Goal: Task Accomplishment & Management: Manage account settings

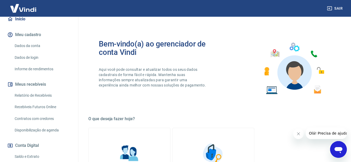
scroll to position [104, 0]
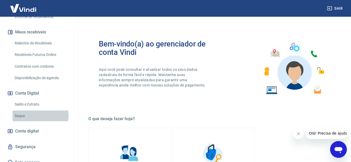
click at [22, 115] on link "Saque" at bounding box center [42, 115] width 59 height 11
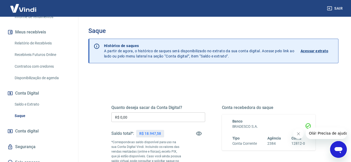
click at [131, 118] on input "R$ 0,00" at bounding box center [158, 117] width 94 height 10
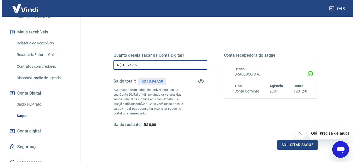
scroll to position [78, 0]
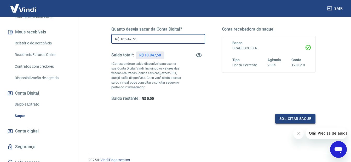
type input "R$ 18.947,58"
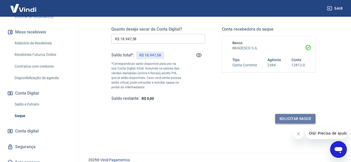
click at [297, 119] on button "Solicitar saque" at bounding box center [295, 119] width 40 height 10
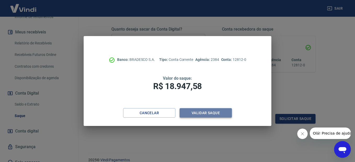
click at [207, 114] on button "Validar saque" at bounding box center [205, 113] width 52 height 10
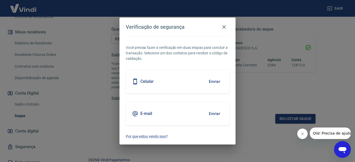
click at [214, 113] on button "Enviar" at bounding box center [214, 113] width 17 height 11
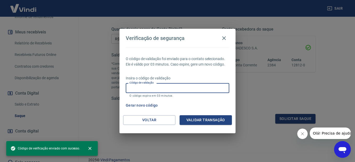
click at [156, 88] on input "Código de validação" at bounding box center [177, 88] width 103 height 10
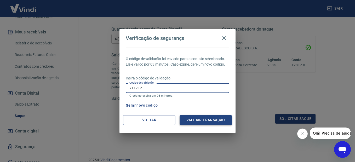
type input "711712"
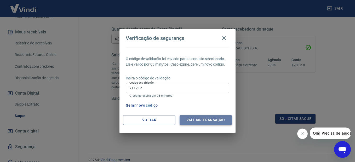
click at [211, 118] on button "Validar transação" at bounding box center [205, 120] width 52 height 10
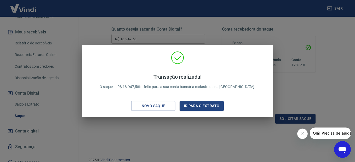
click at [310, 26] on div "Transação realizada! O saque de R$ 18.947,58 foi feito para a sua conta bancári…" at bounding box center [177, 81] width 355 height 162
